Goal: Register for event/course

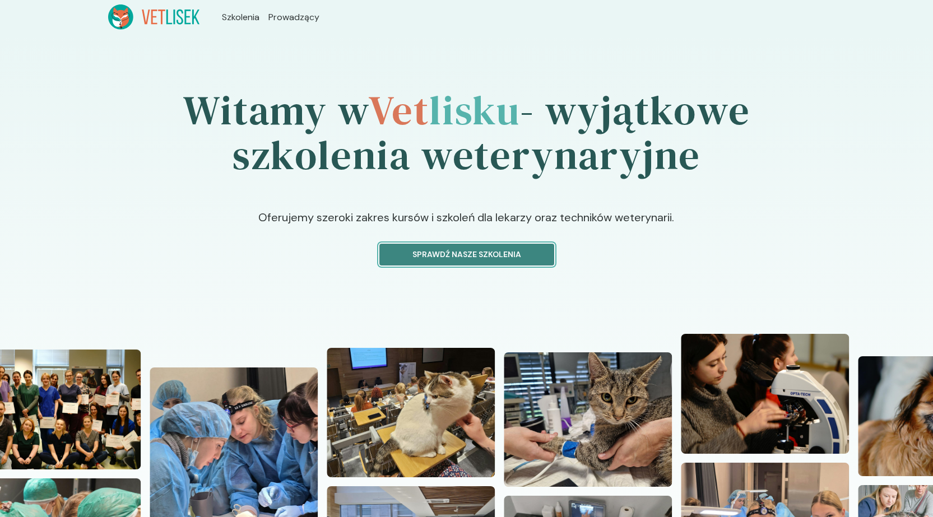
click at [451, 249] on p "Sprawdź nasze szkolenia" at bounding box center [467, 255] width 156 height 12
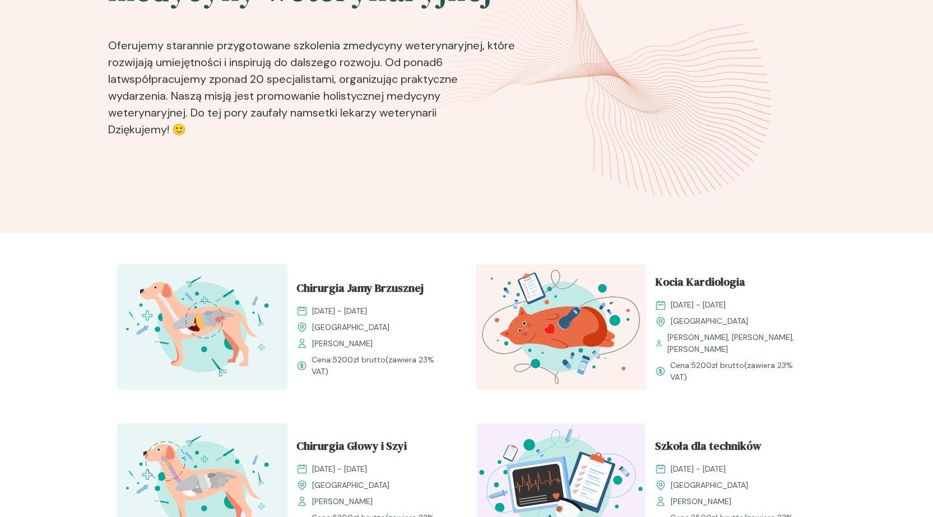
scroll to position [336, 0]
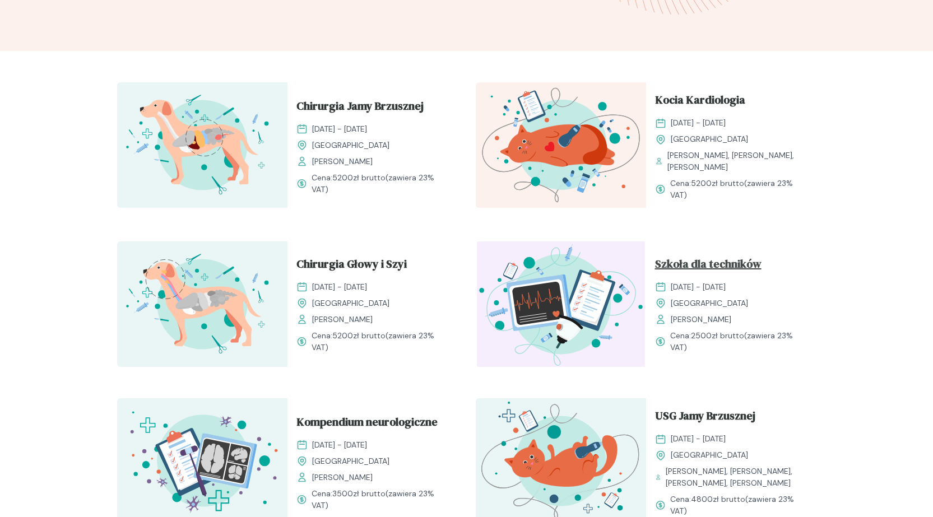
click at [710, 271] on span "Szkoła dla techników" at bounding box center [708, 266] width 107 height 21
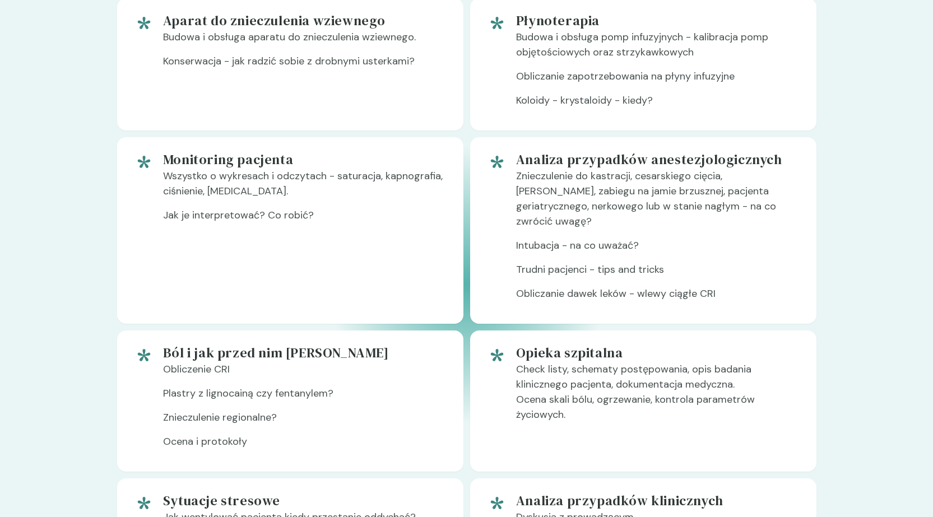
scroll to position [729, 0]
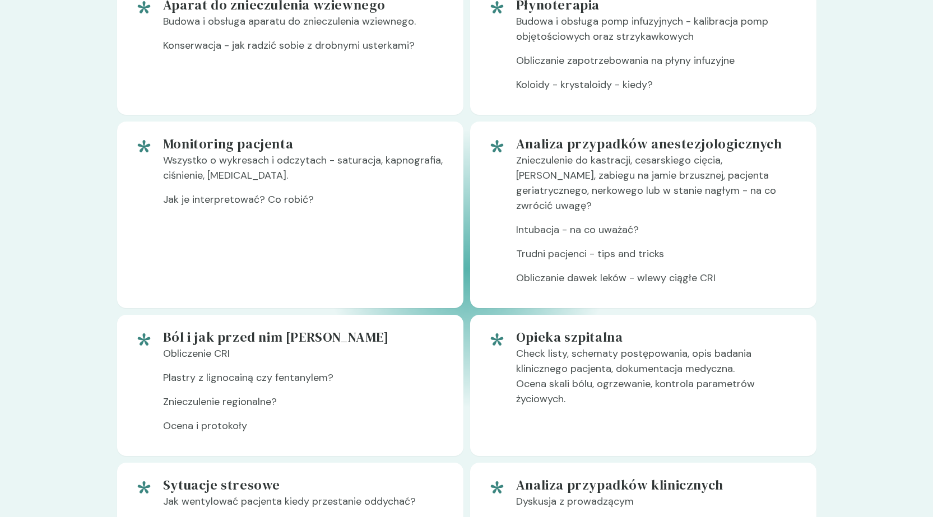
click at [21, 234] on section "Tematy Zapraszamy na intensywne szkolenie Nasza oferta to niepowtarzalna okazja…" at bounding box center [466, 221] width 933 height 742
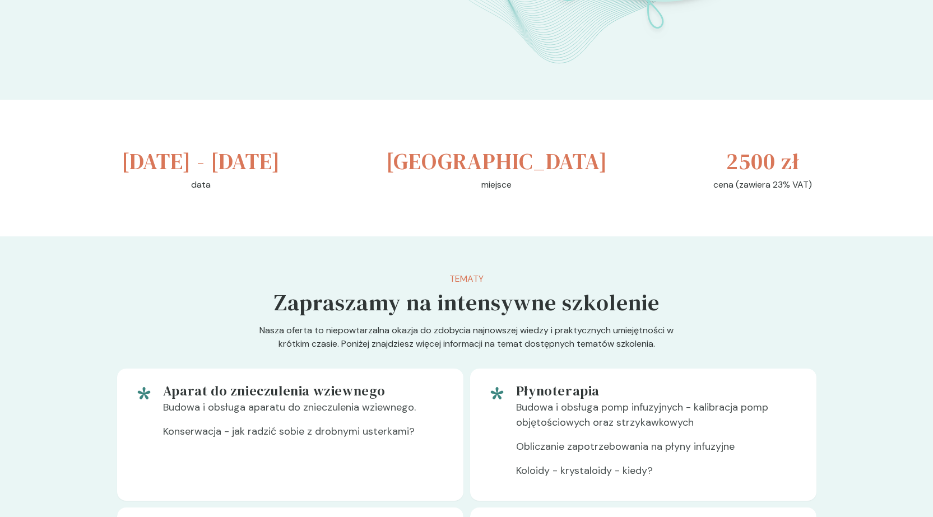
scroll to position [505, 0]
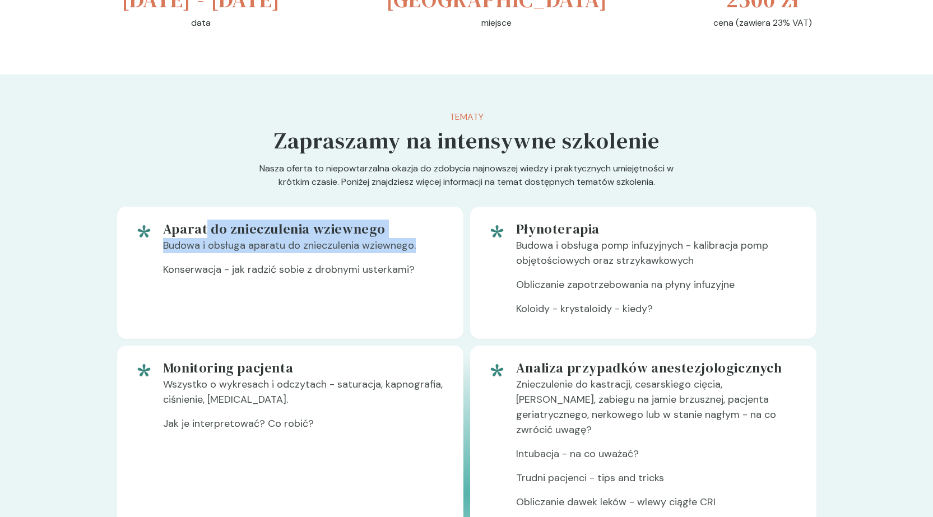
drag, startPoint x: 206, startPoint y: 260, endPoint x: 442, endPoint y: 291, distance: 237.5
click at [442, 291] on div "Aparat do znieczulenia wziewnego Budowa i obsługa aparatu do znieczulenia wziew…" at bounding box center [304, 272] width 283 height 105
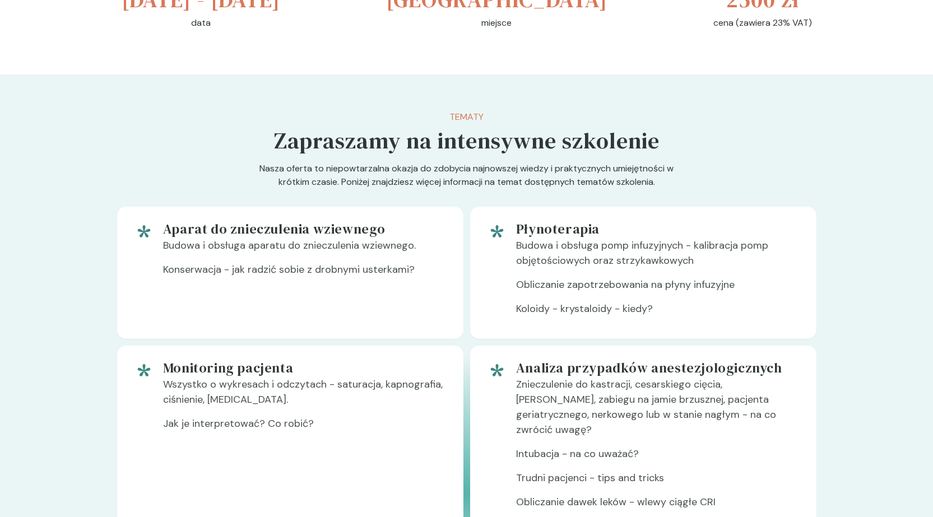
click at [378, 326] on div "Aparat do znieczulenia wziewnego Budowa i obsługa aparatu do znieczulenia wziew…" at bounding box center [304, 272] width 283 height 105
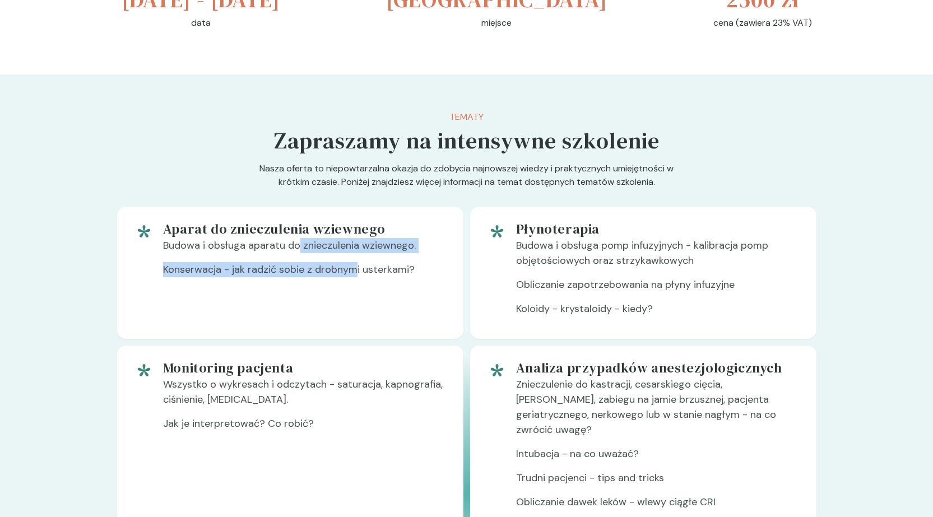
drag, startPoint x: 308, startPoint y: 291, endPoint x: 312, endPoint y: 343, distance: 51.8
click at [355, 316] on div "Aparat do znieczulenia wziewnego Budowa i obsługa aparatu do znieczulenia wziew…" at bounding box center [304, 272] width 283 height 105
click at [280, 326] on div "Aparat do znieczulenia wziewnego Budowa i obsługa aparatu do znieczulenia wziew…" at bounding box center [304, 272] width 283 height 105
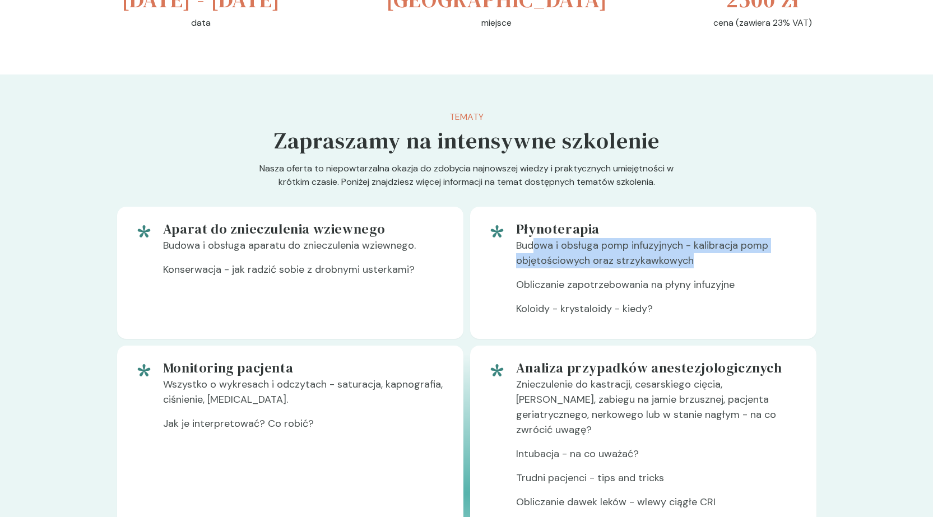
drag, startPoint x: 536, startPoint y: 273, endPoint x: 758, endPoint y: 302, distance: 223.3
click at [760, 277] on p "Budowa i obsługa pomp infuzyjnych - kalibracja pomp objętościowych oraz strzyka…" at bounding box center [657, 257] width 283 height 39
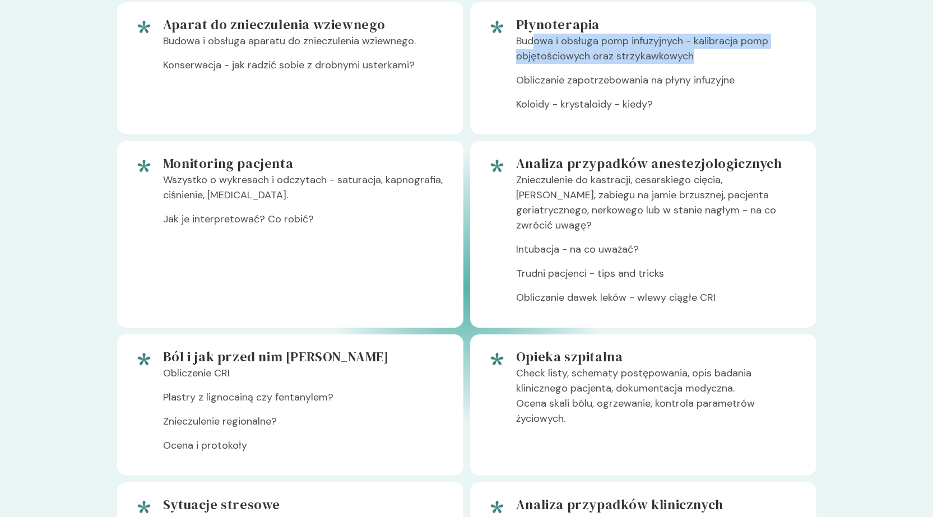
scroll to position [729, 0]
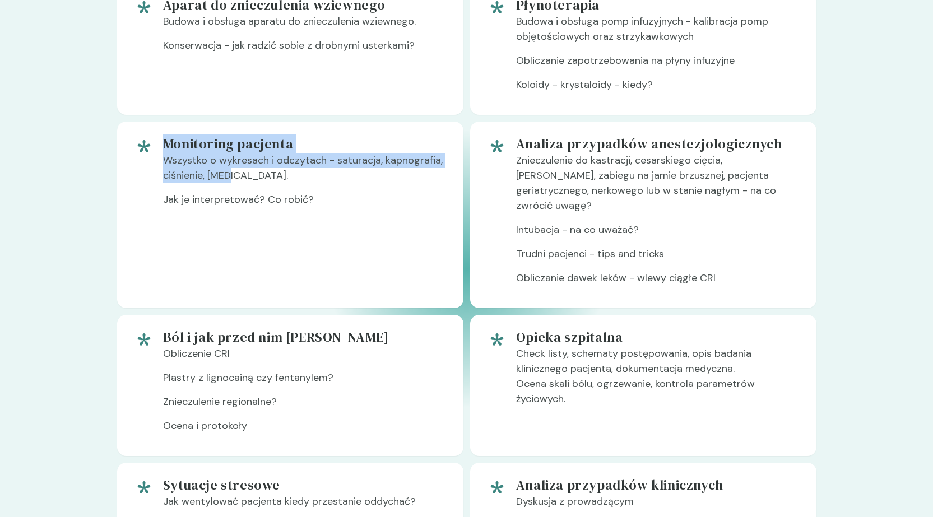
drag, startPoint x: 166, startPoint y: 185, endPoint x: 440, endPoint y: 216, distance: 275.3
click at [438, 212] on div "Monitoring pacjenta Wszystko o wykresach i odczytach - saturacja, kapnografia, …" at bounding box center [304, 215] width 283 height 160
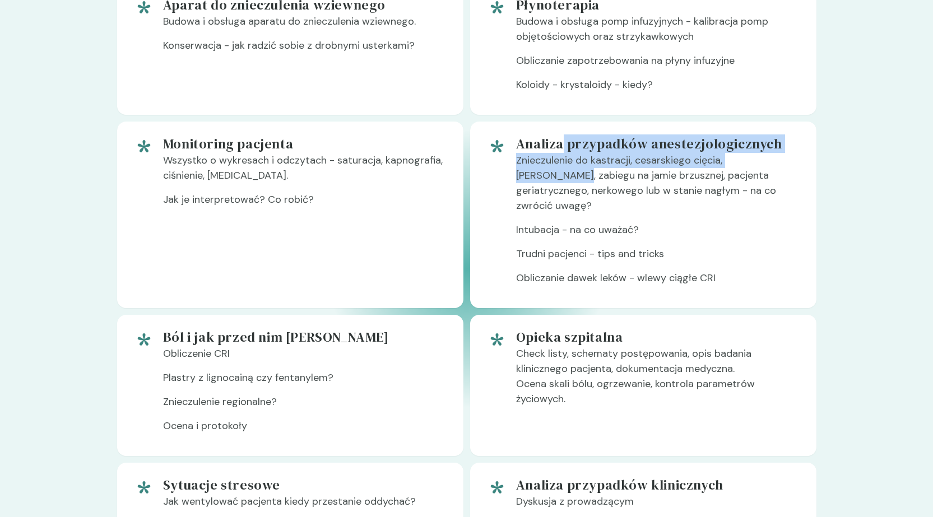
drag, startPoint x: 616, startPoint y: 186, endPoint x: 794, endPoint y: 195, distance: 178.5
click at [794, 195] on div "Analiza przypadków anestezjologicznych Znieczulenie do kastracji, cesarskiego c…" at bounding box center [657, 215] width 283 height 160
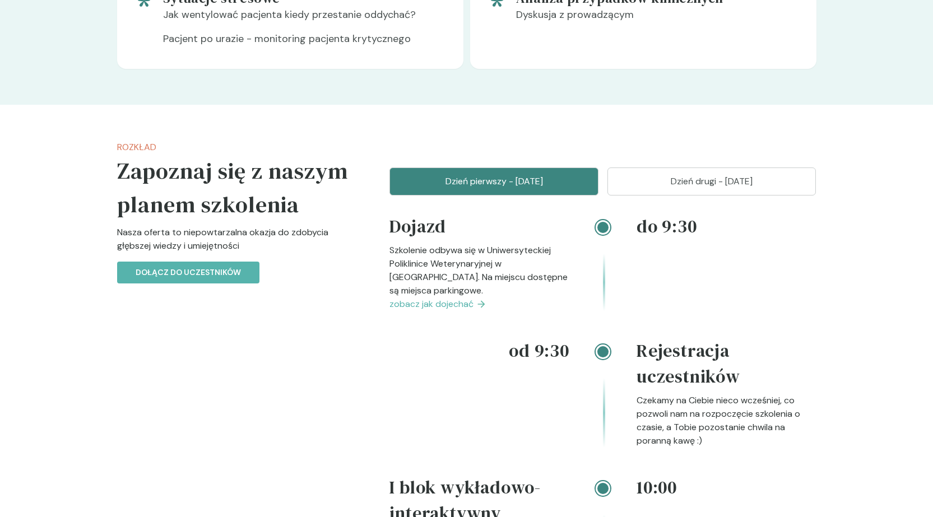
scroll to position [1289, 0]
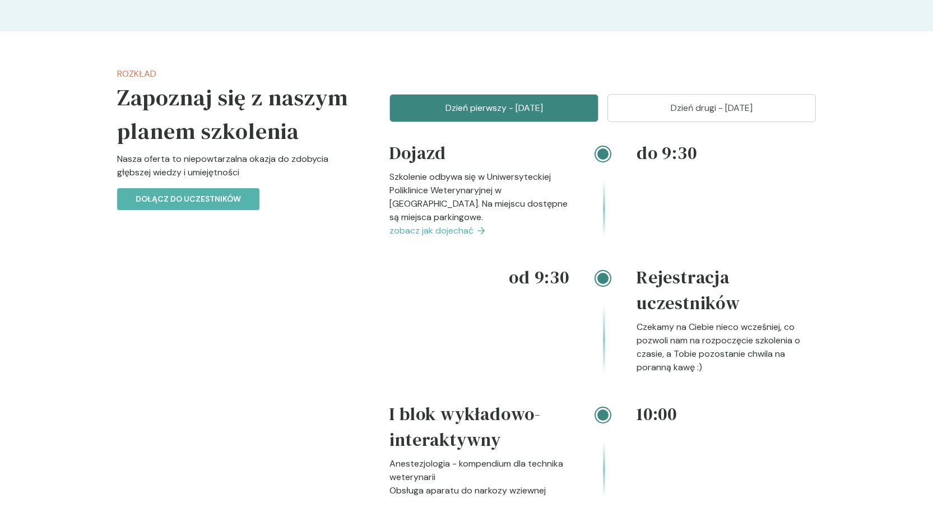
click at [741, 115] on p "Dzień drugi - [DATE]" at bounding box center [712, 107] width 181 height 13
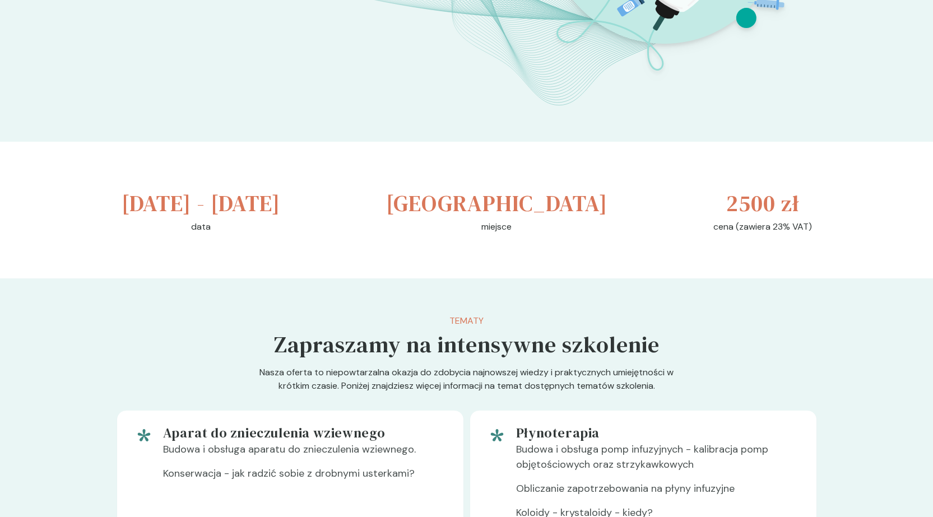
scroll to position [0, 0]
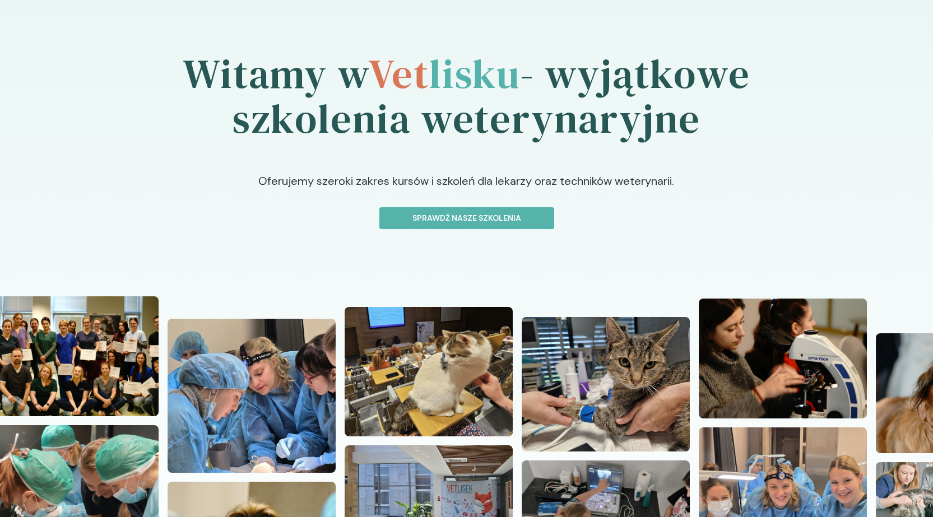
scroll to position [56, 0]
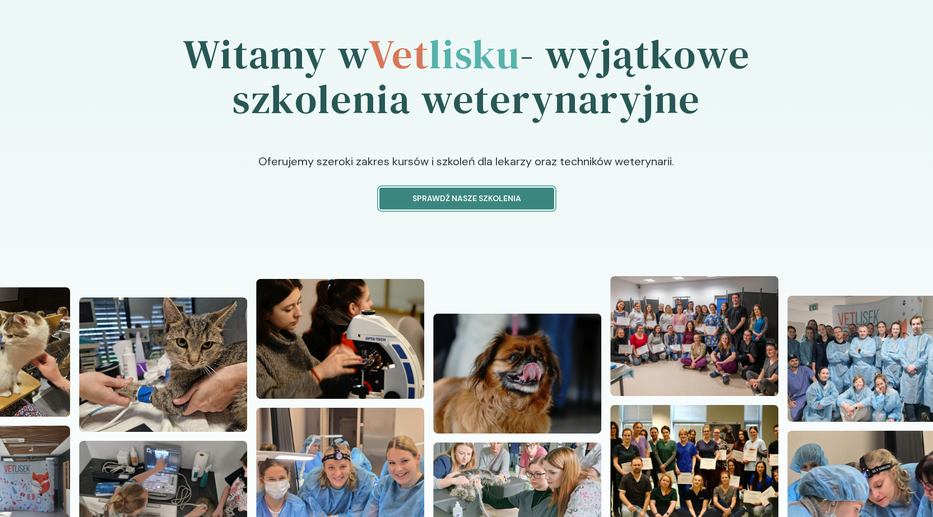
click at [448, 205] on button "Sprawdź nasze szkolenia" at bounding box center [466, 199] width 175 height 22
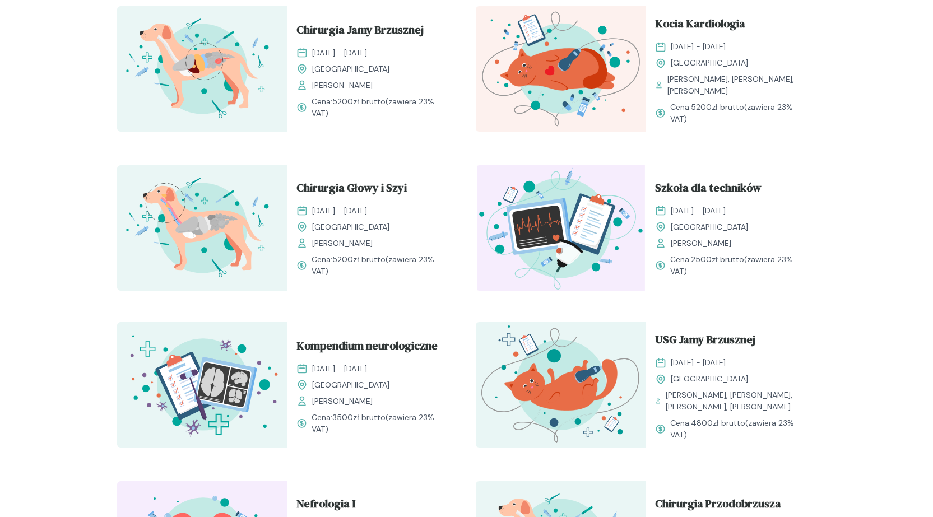
scroll to position [392, 0]
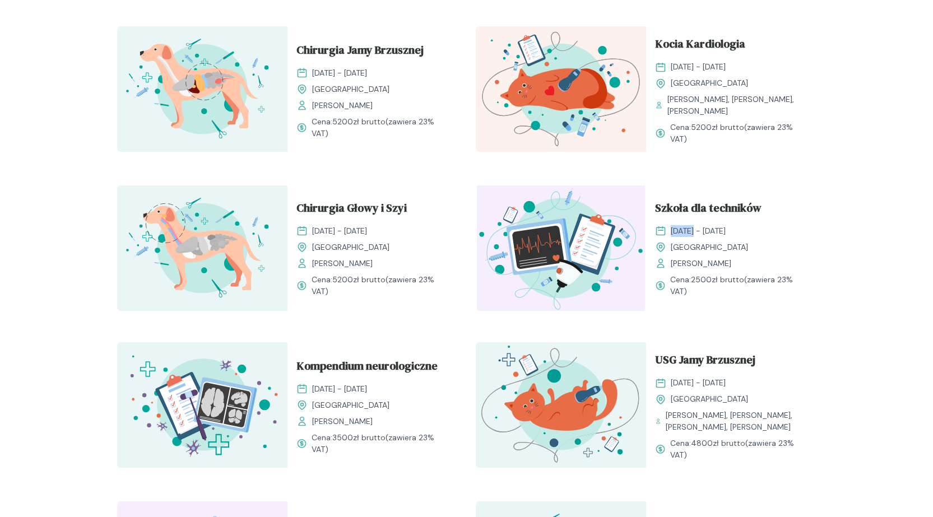
drag, startPoint x: 669, startPoint y: 230, endPoint x: 649, endPoint y: 276, distance: 50.2
click at [694, 233] on div "[DATE] - [DATE]" at bounding box center [731, 231] width 152 height 12
drag, startPoint x: 718, startPoint y: 172, endPoint x: 2, endPoint y: 499, distance: 787.6
